Goal: Navigation & Orientation: Find specific page/section

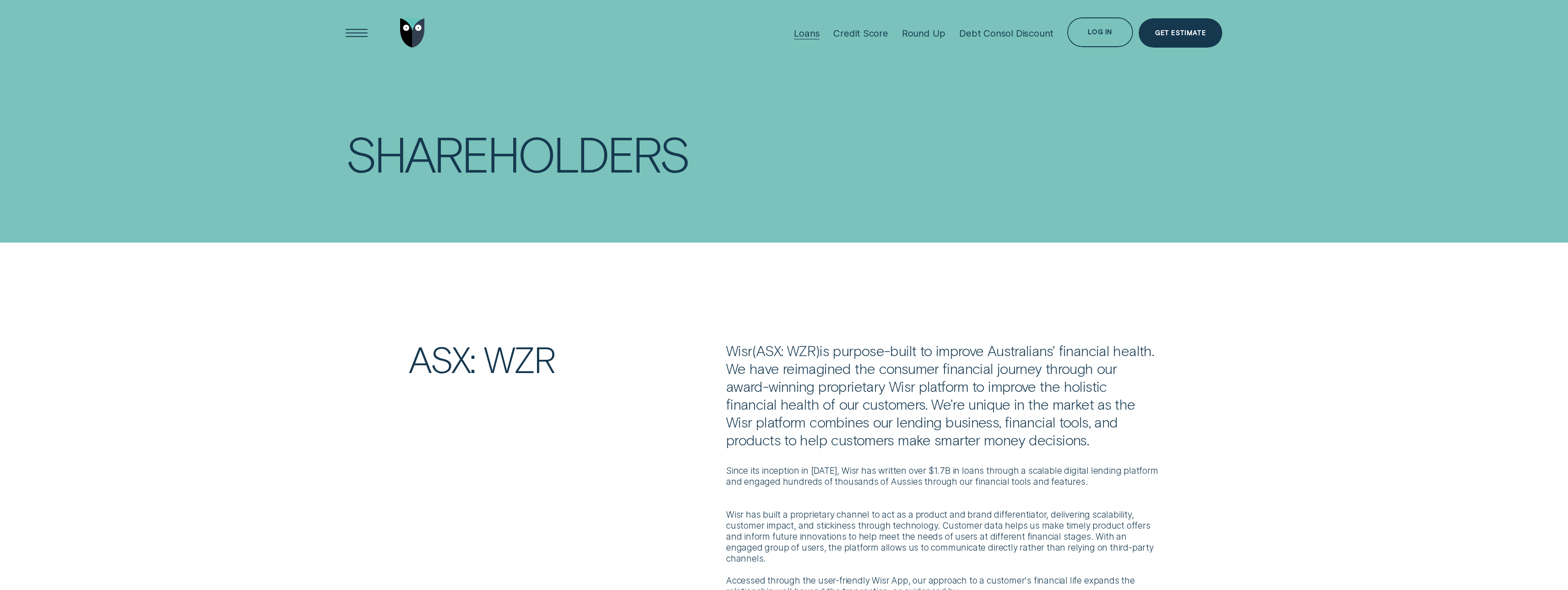
click at [811, 33] on div "Loans" at bounding box center [807, 33] width 26 height 11
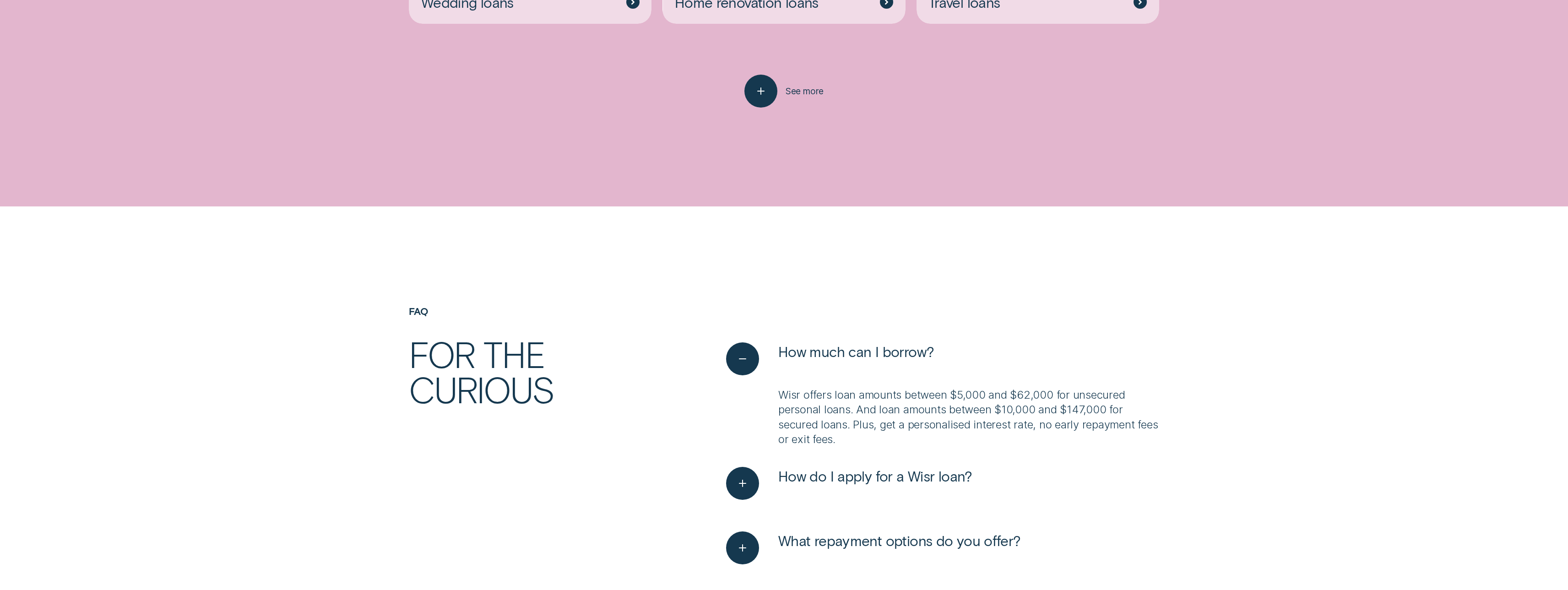
scroll to position [3203, 0]
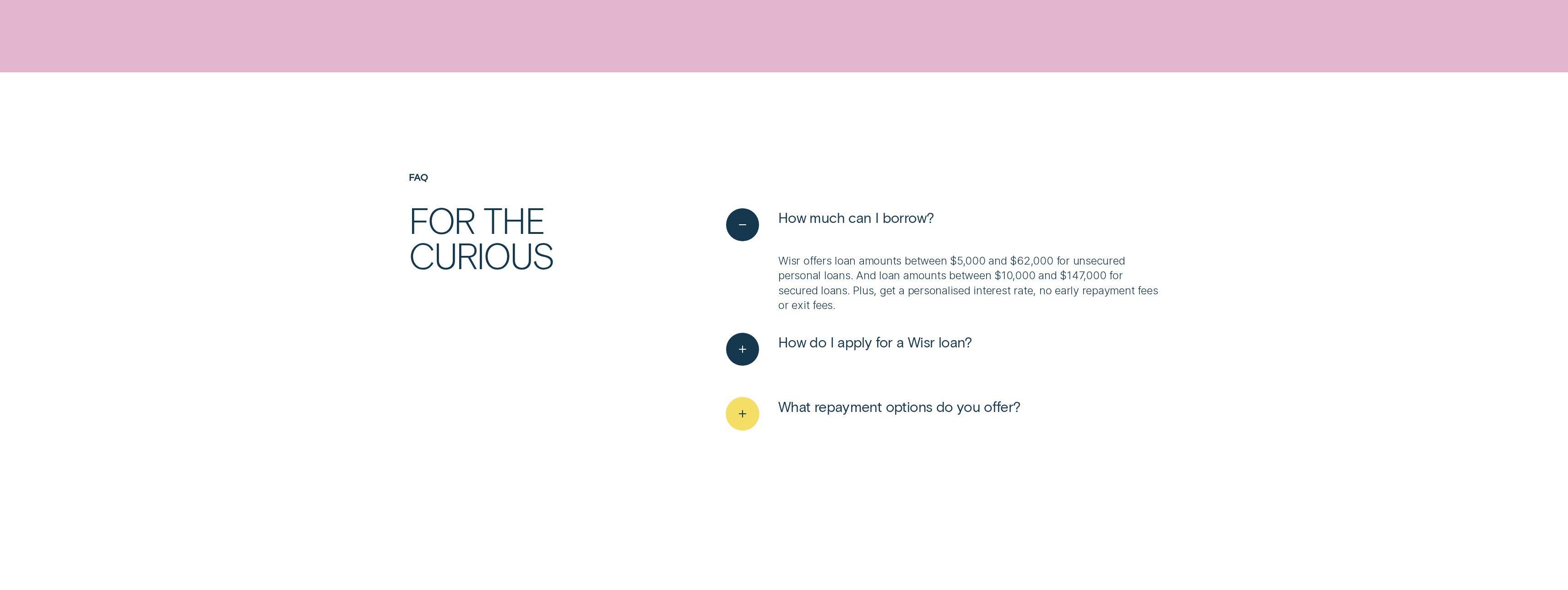
click at [755, 409] on div "See more" at bounding box center [742, 413] width 33 height 33
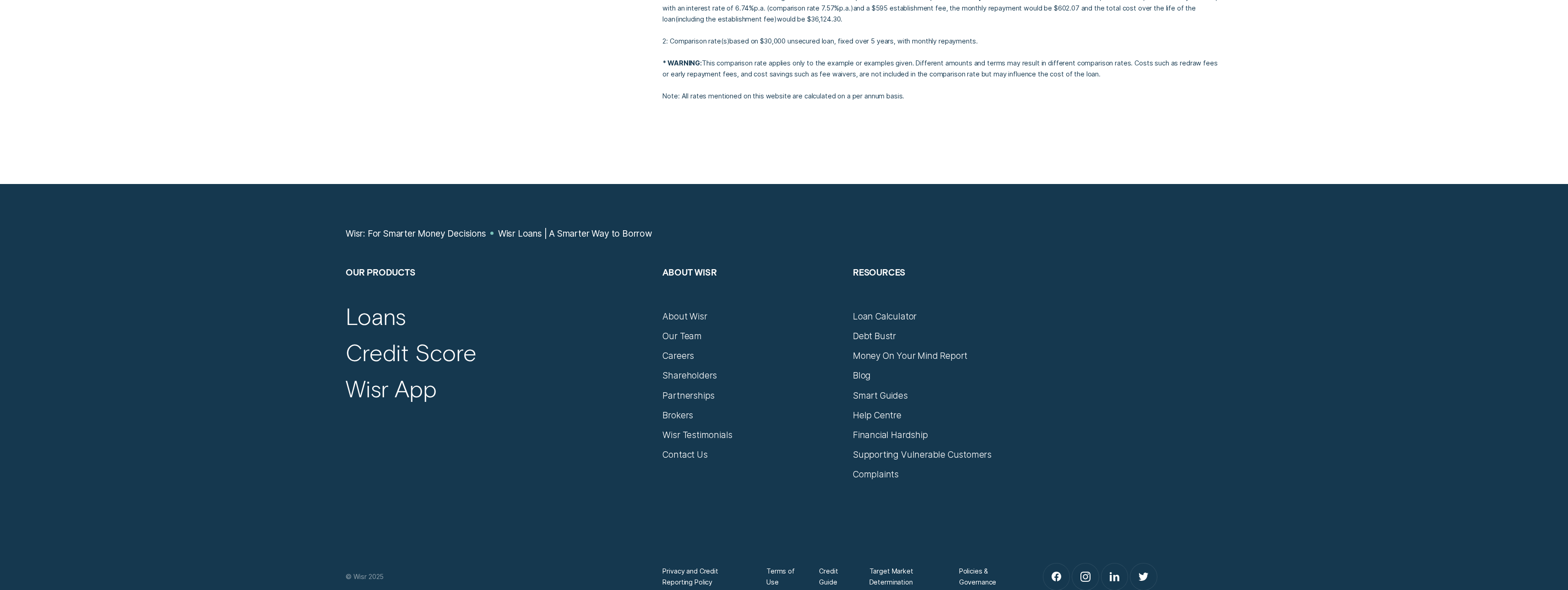
scroll to position [4988, 0]
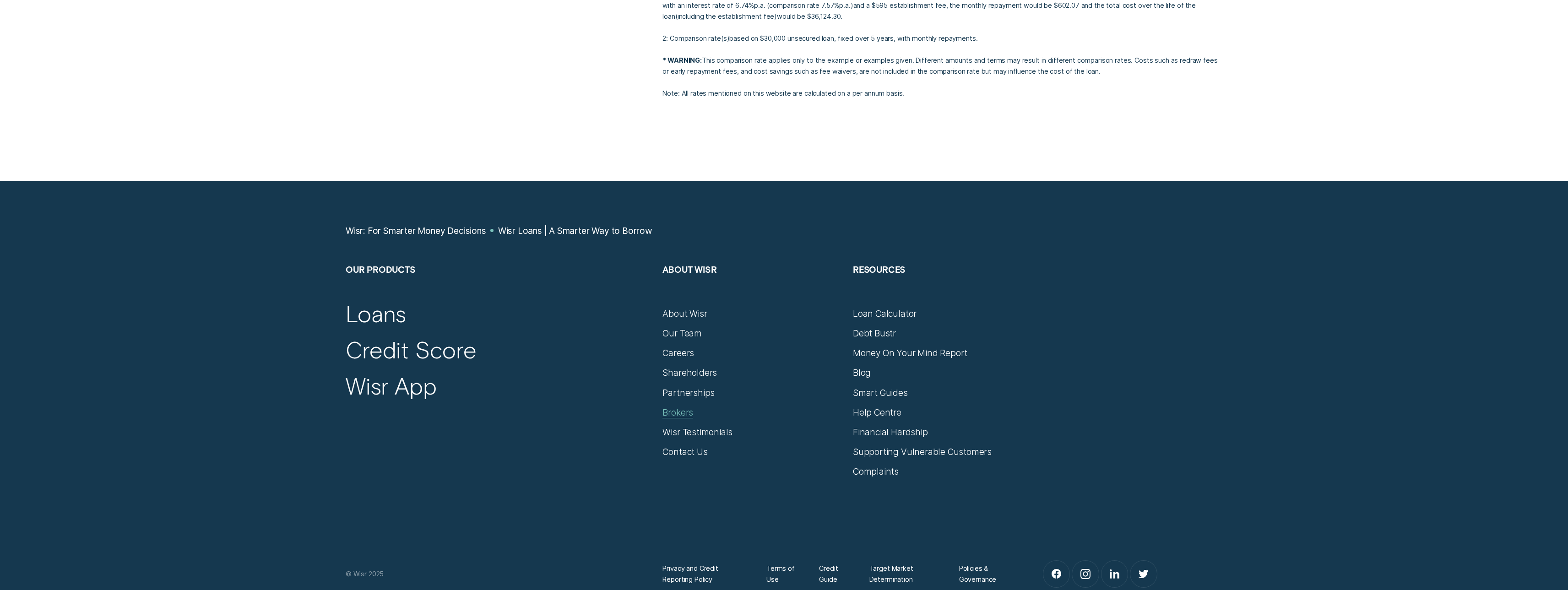
click at [688, 413] on div "Brokers" at bounding box center [677, 412] width 31 height 11
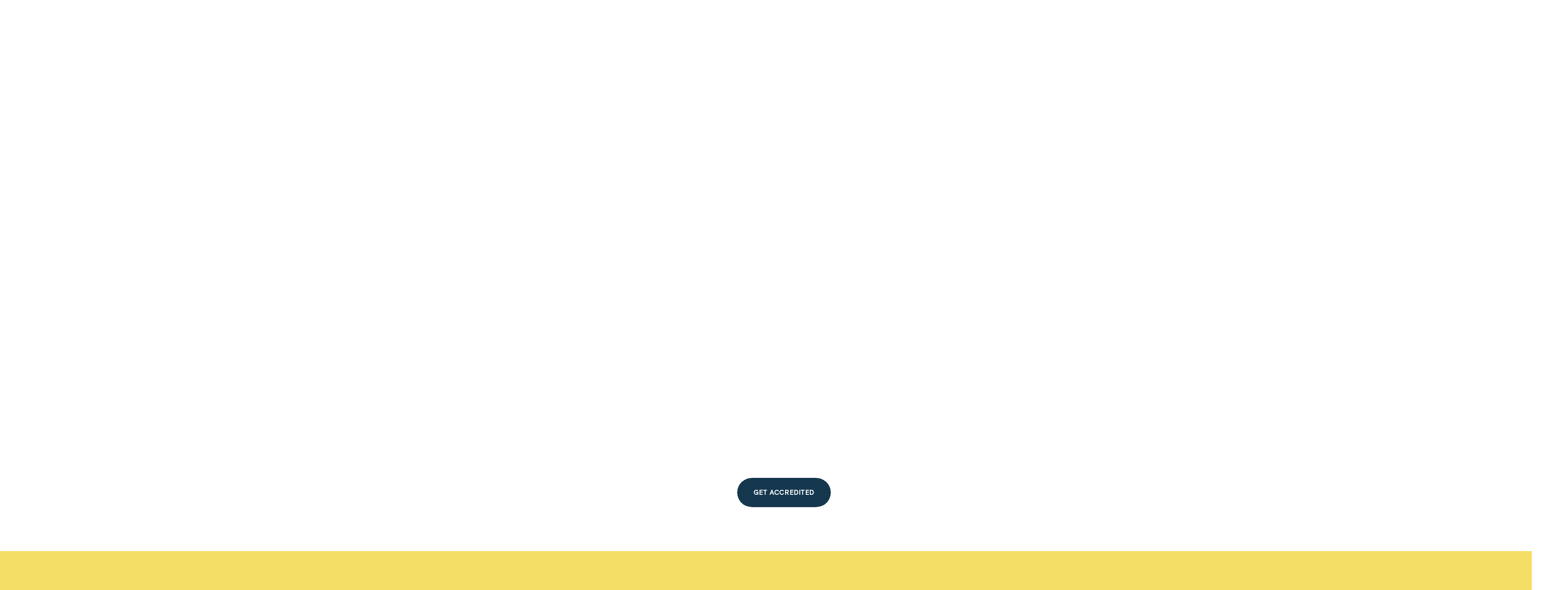
scroll to position [1007, 0]
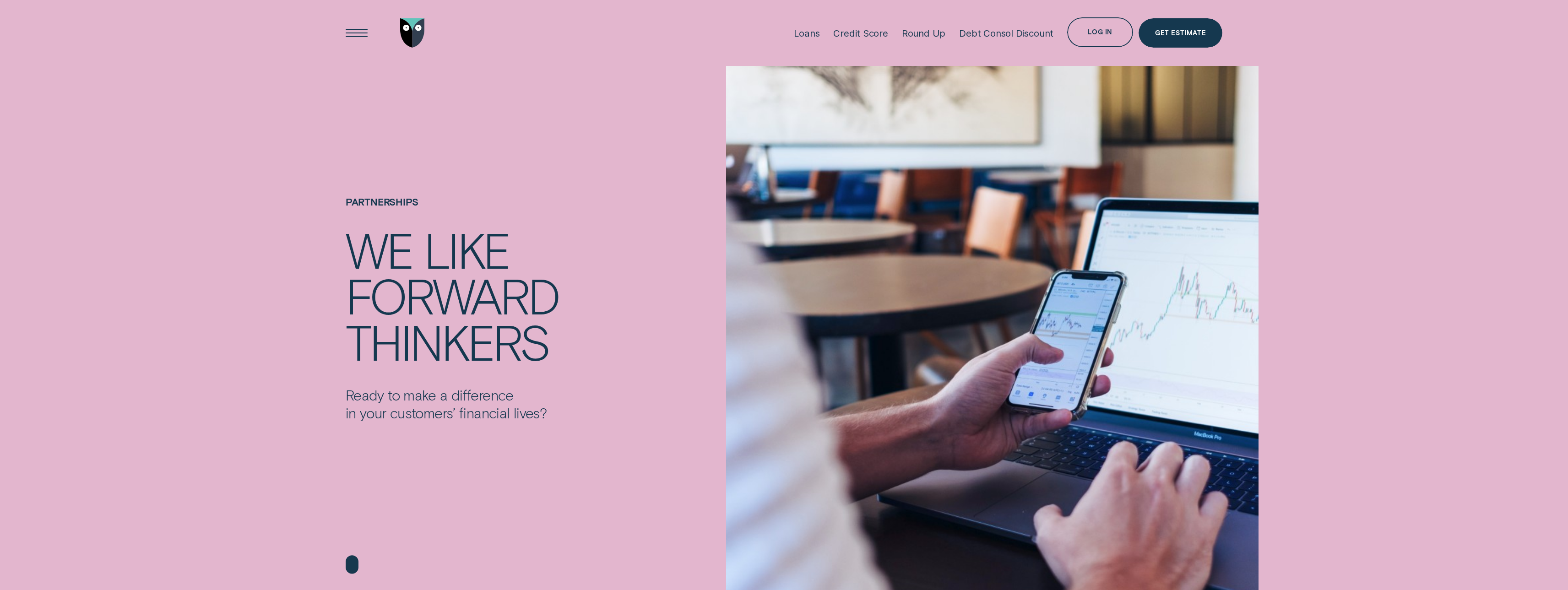
click at [1332, 75] on div at bounding box center [784, 295] width 1568 height 590
